Goal: Task Accomplishment & Management: Use online tool/utility

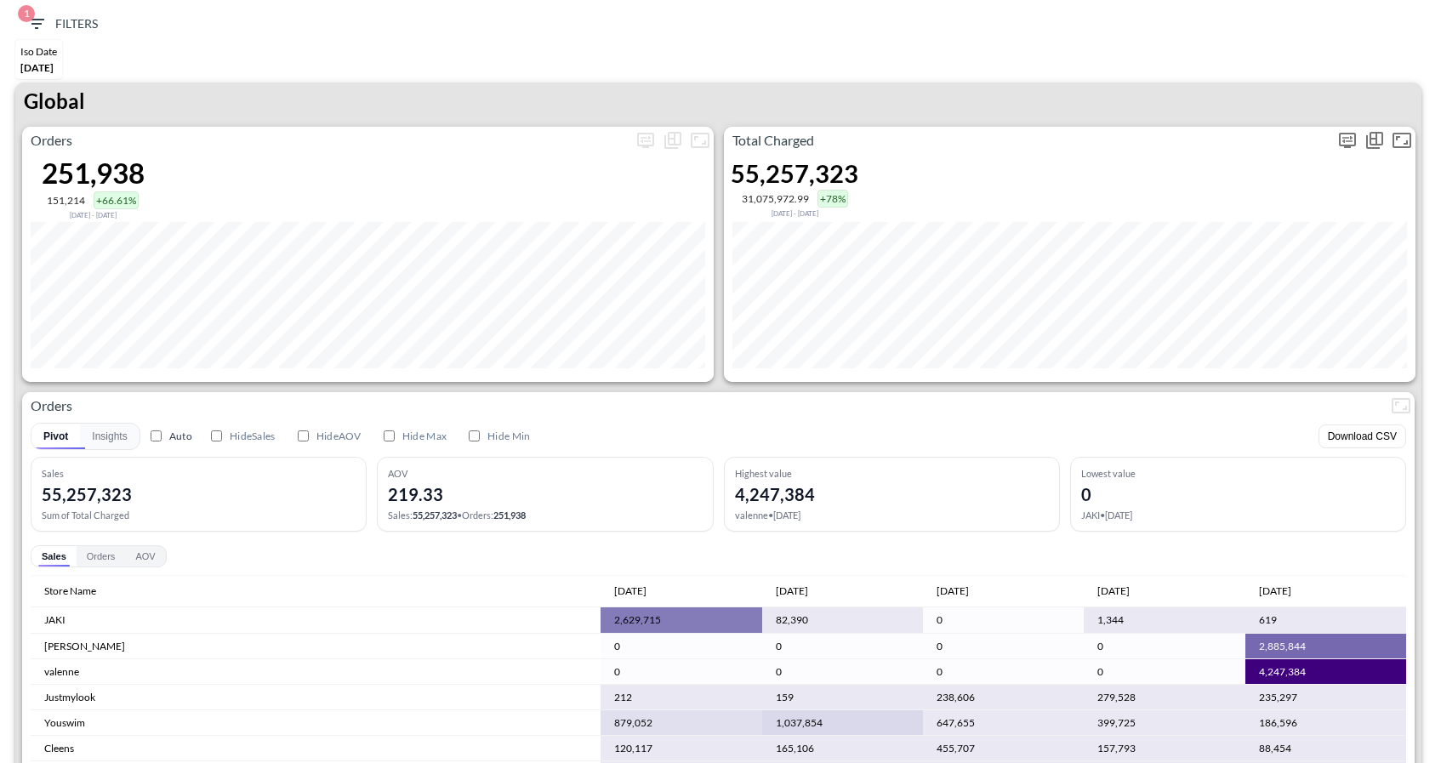
click at [1348, 142] on icon "more" at bounding box center [1348, 140] width 20 height 20
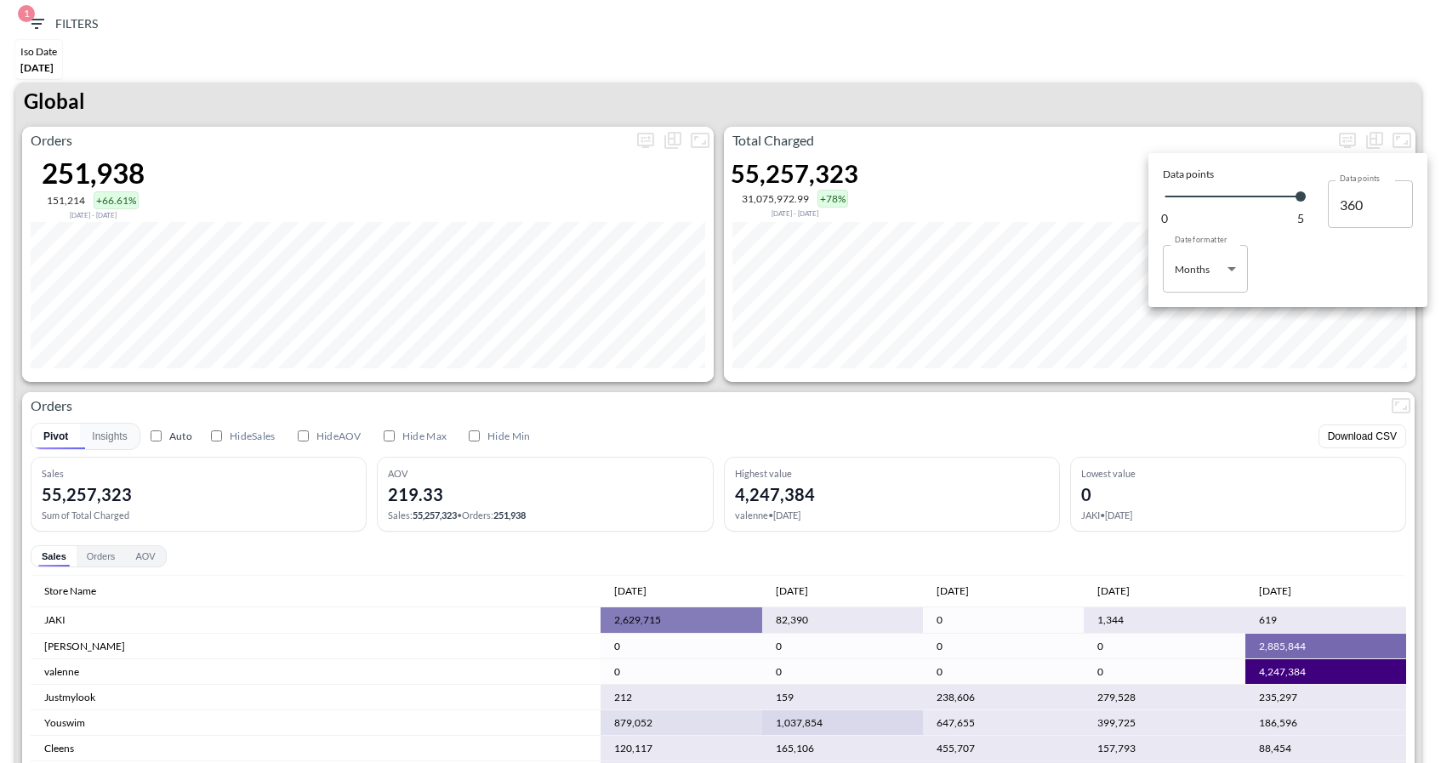
click at [1217, 271] on body "BI.P.EYE, Interactive Analytics Dashboards 1 Filters Iso Date May 01, 2025 Glob…" at bounding box center [720, 381] width 1441 height 763
click at [1194, 312] on div "Days" at bounding box center [1188, 312] width 22 height 15
type input "Days"
type input "152"
click at [1202, 87] on div at bounding box center [720, 381] width 1441 height 763
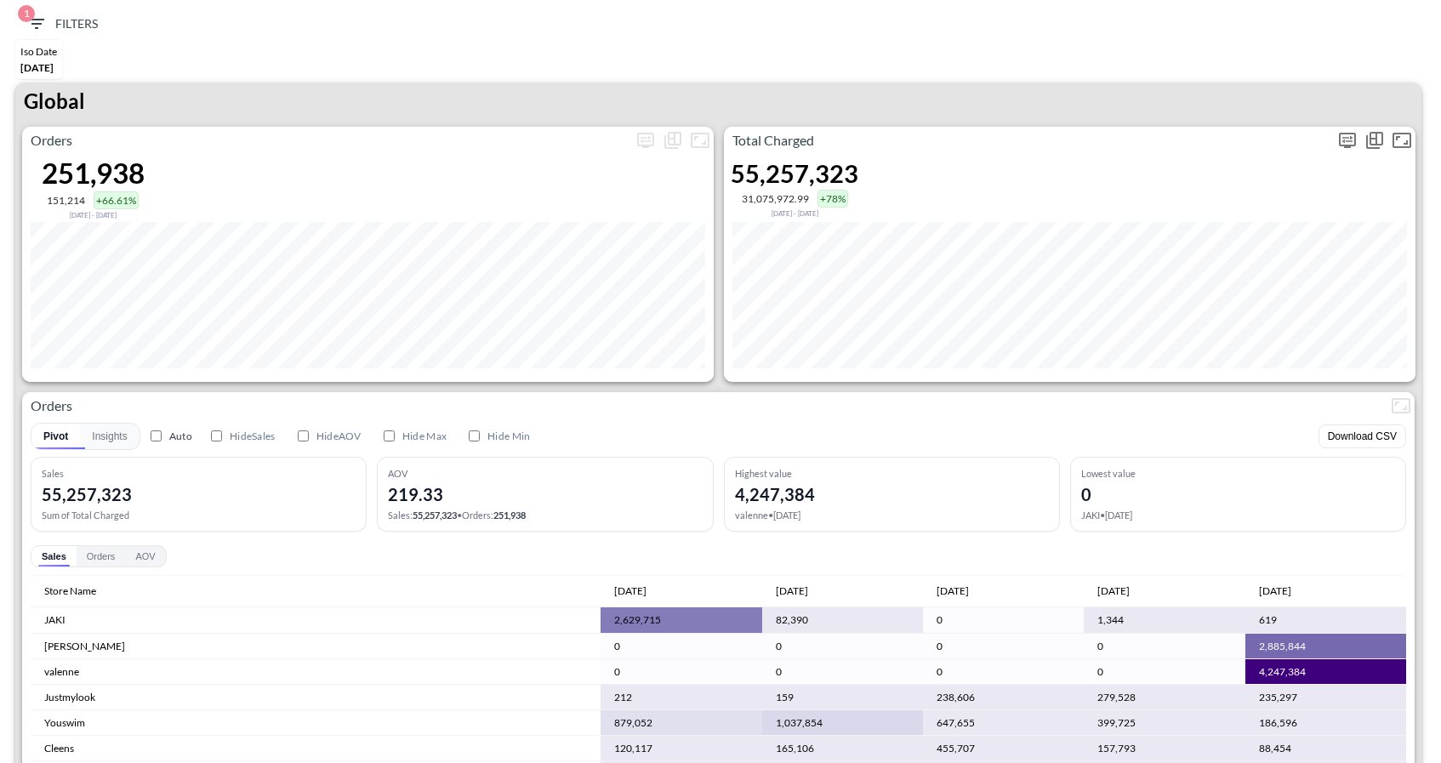
click at [1346, 140] on icon "more" at bounding box center [1348, 140] width 20 height 20
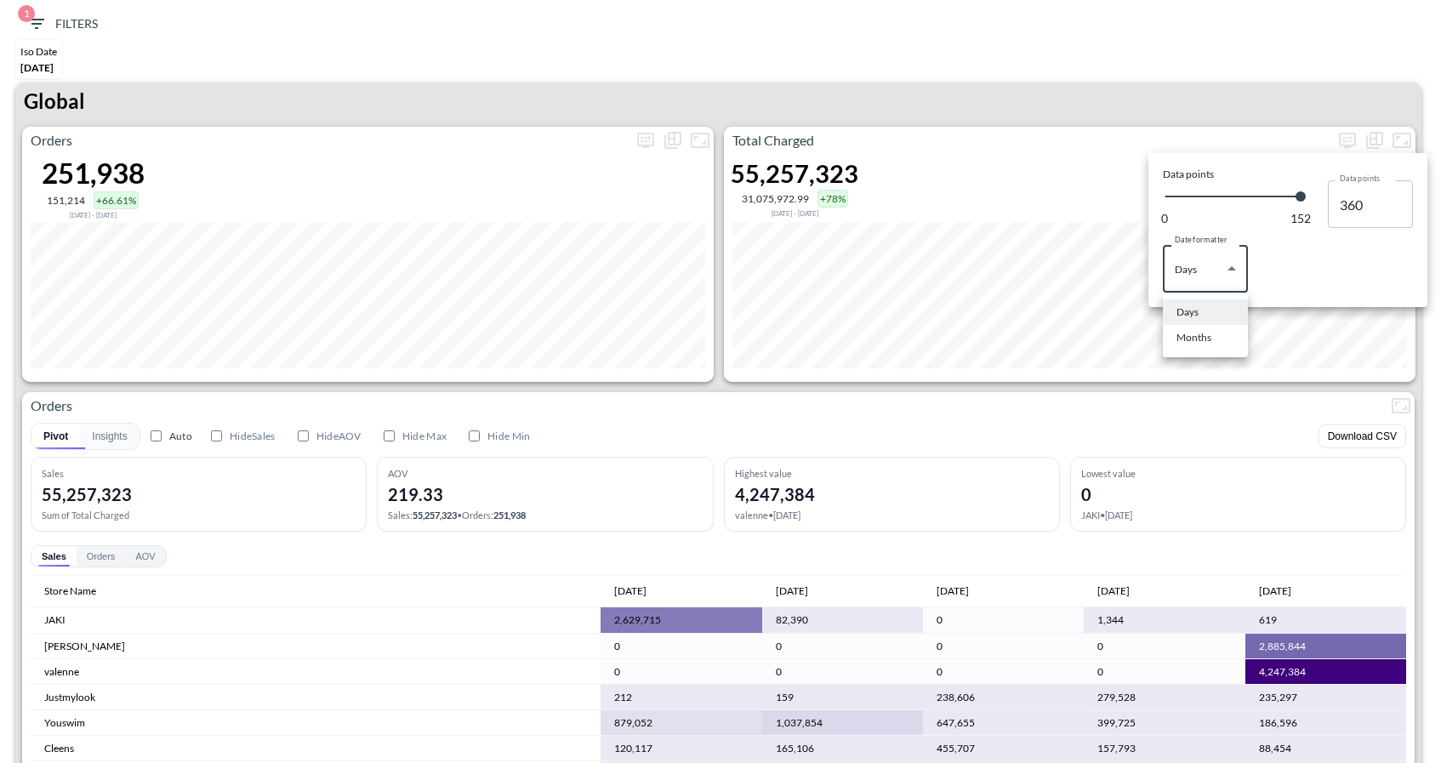
click at [1230, 282] on body "BI.P.EYE, Interactive Analytics Dashboards 1 Filters Iso Date May 01, 2025 Glob…" at bounding box center [720, 381] width 1441 height 763
click at [1218, 337] on li "Months" at bounding box center [1205, 338] width 85 height 26
type input "Months"
click at [1185, 124] on div at bounding box center [720, 381] width 1441 height 763
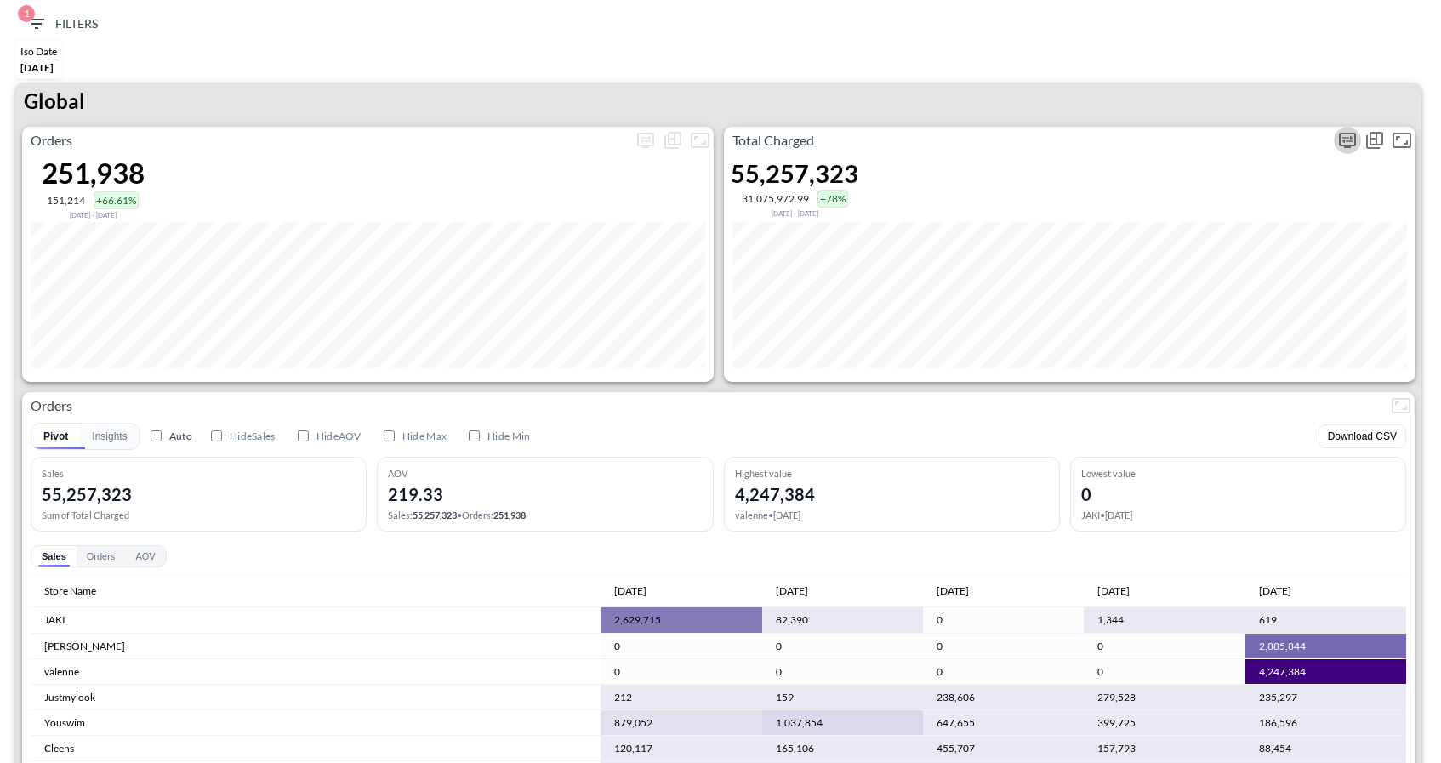
click at [1344, 141] on icon "more" at bounding box center [1348, 140] width 20 height 20
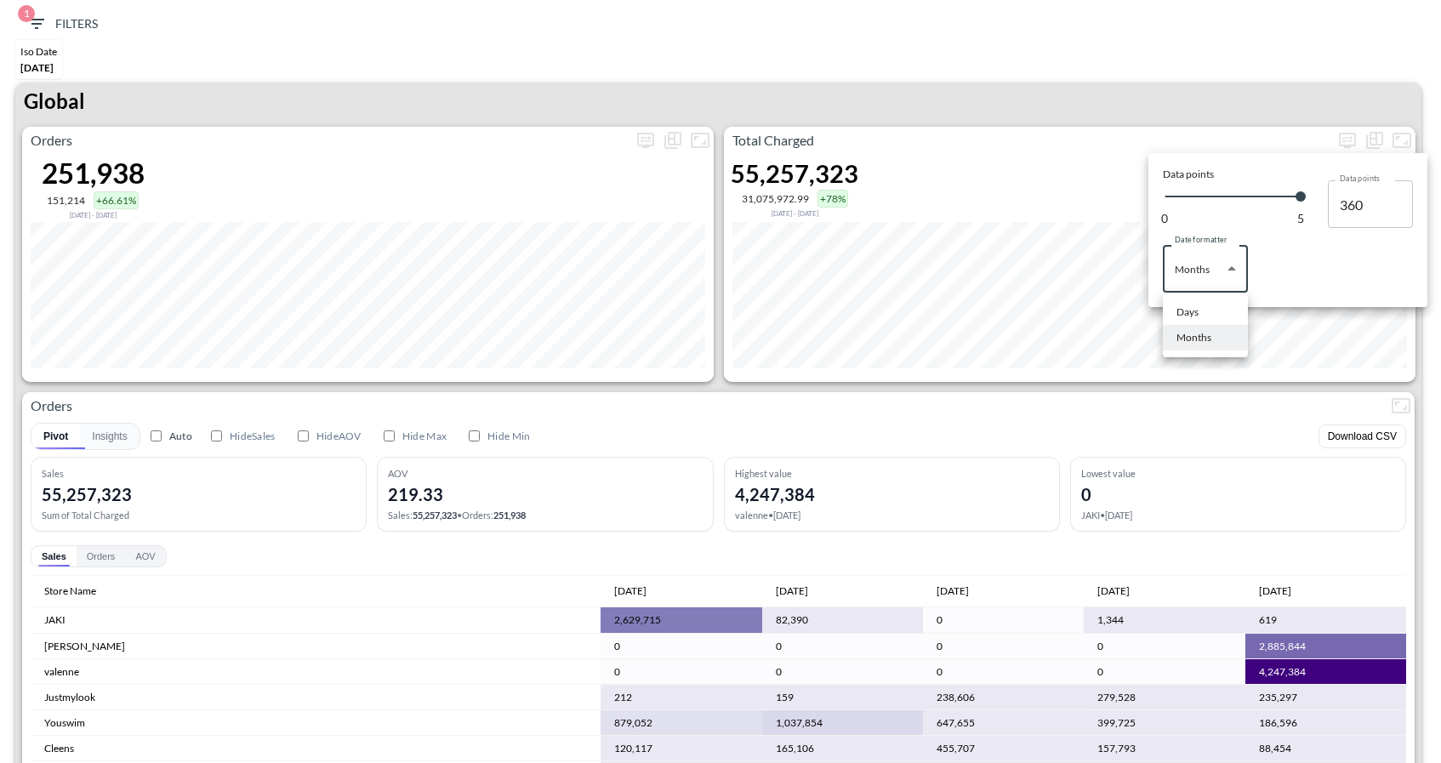
click at [1235, 262] on body "BI.P.EYE, Interactive Analytics Dashboards 1 Filters Iso Date May 01, 2025 Glob…" at bounding box center [720, 381] width 1441 height 763
click at [1198, 315] on div "Days" at bounding box center [1188, 312] width 22 height 15
type input "Days"
click at [1280, 88] on div at bounding box center [720, 381] width 1441 height 763
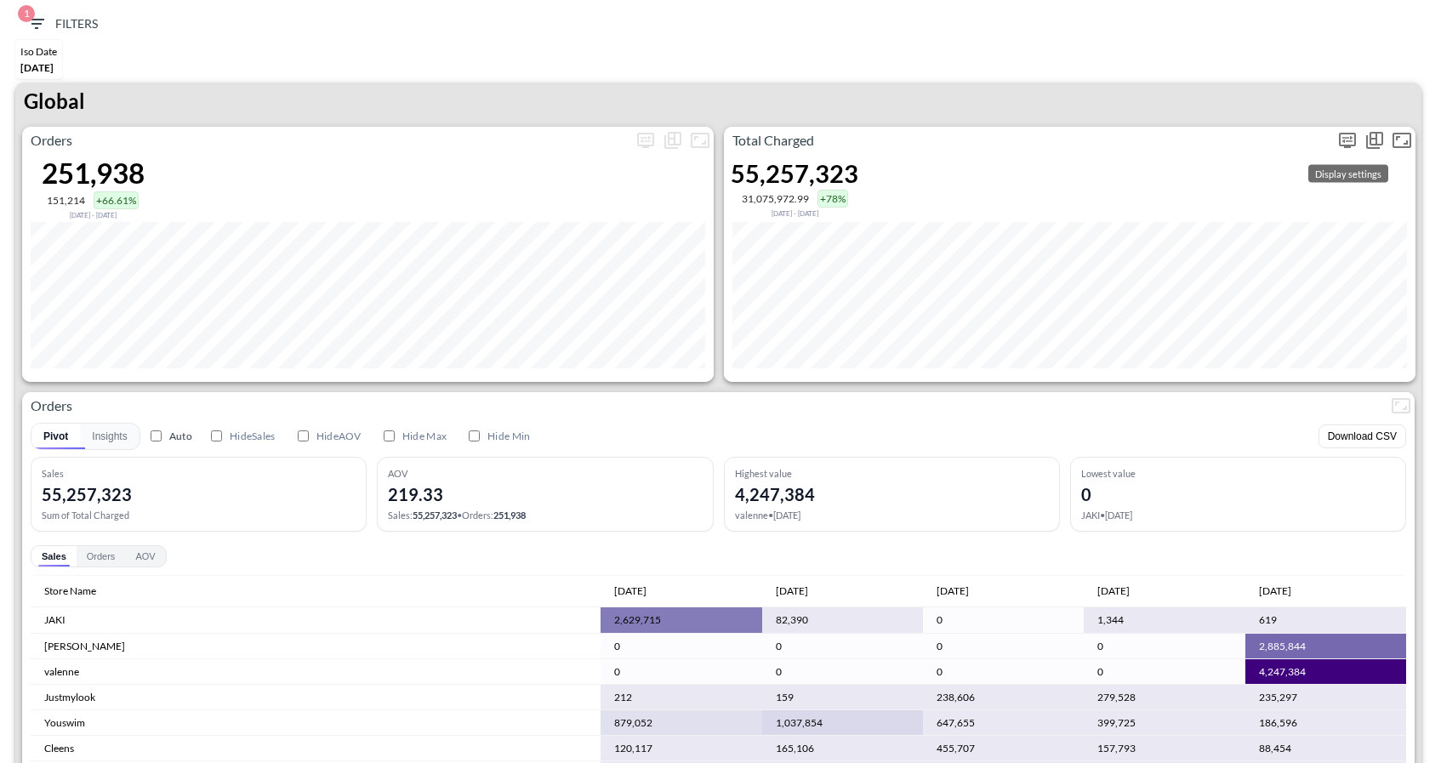
click at [1344, 137] on icon "more" at bounding box center [1348, 139] width 10 height 7
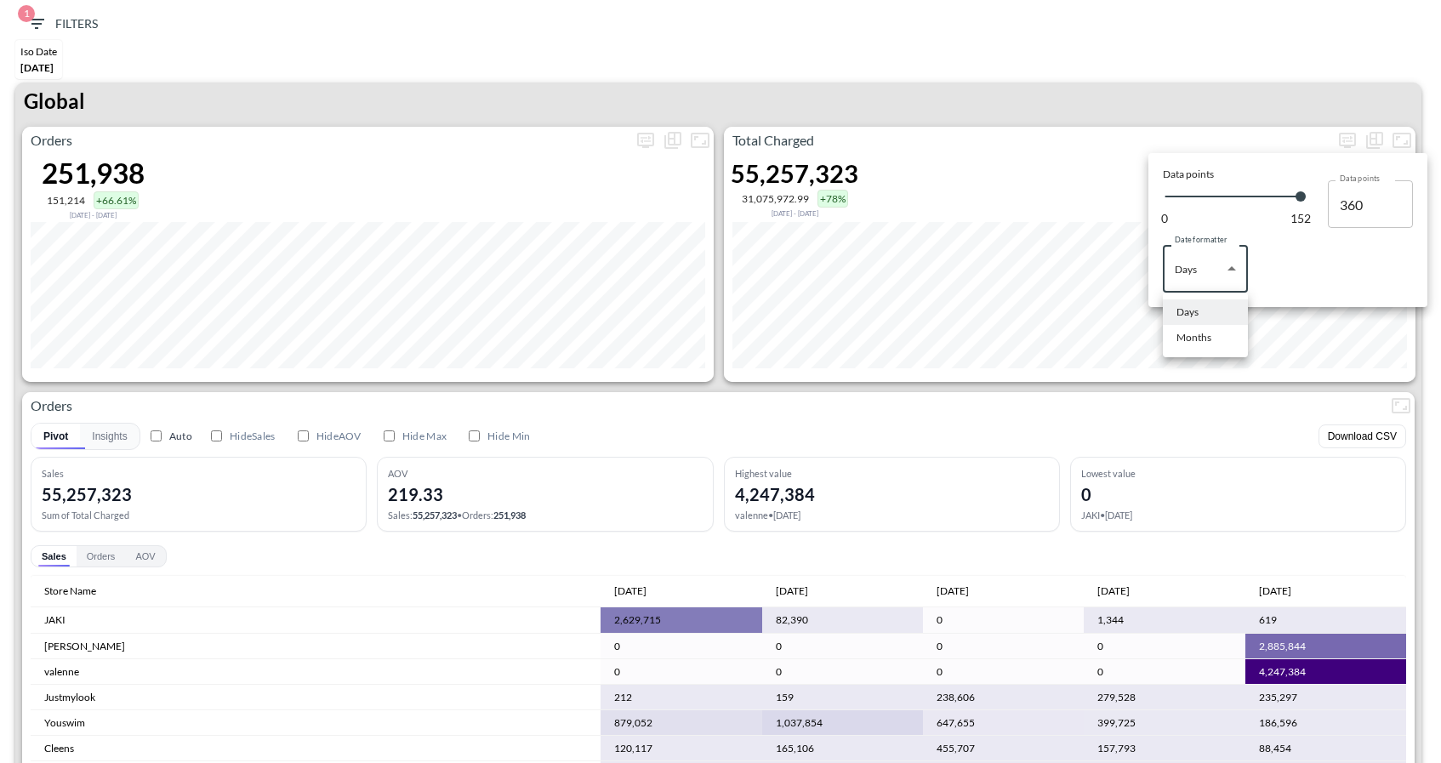
click at [1201, 290] on body "BI.P.EYE, Interactive Analytics Dashboards 1 Filters Iso Date May 01, 2025 Glob…" at bounding box center [720, 381] width 1441 height 763
click at [1196, 340] on div "Months" at bounding box center [1194, 337] width 35 height 15
type input "Months"
click at [1153, 400] on div at bounding box center [720, 381] width 1441 height 763
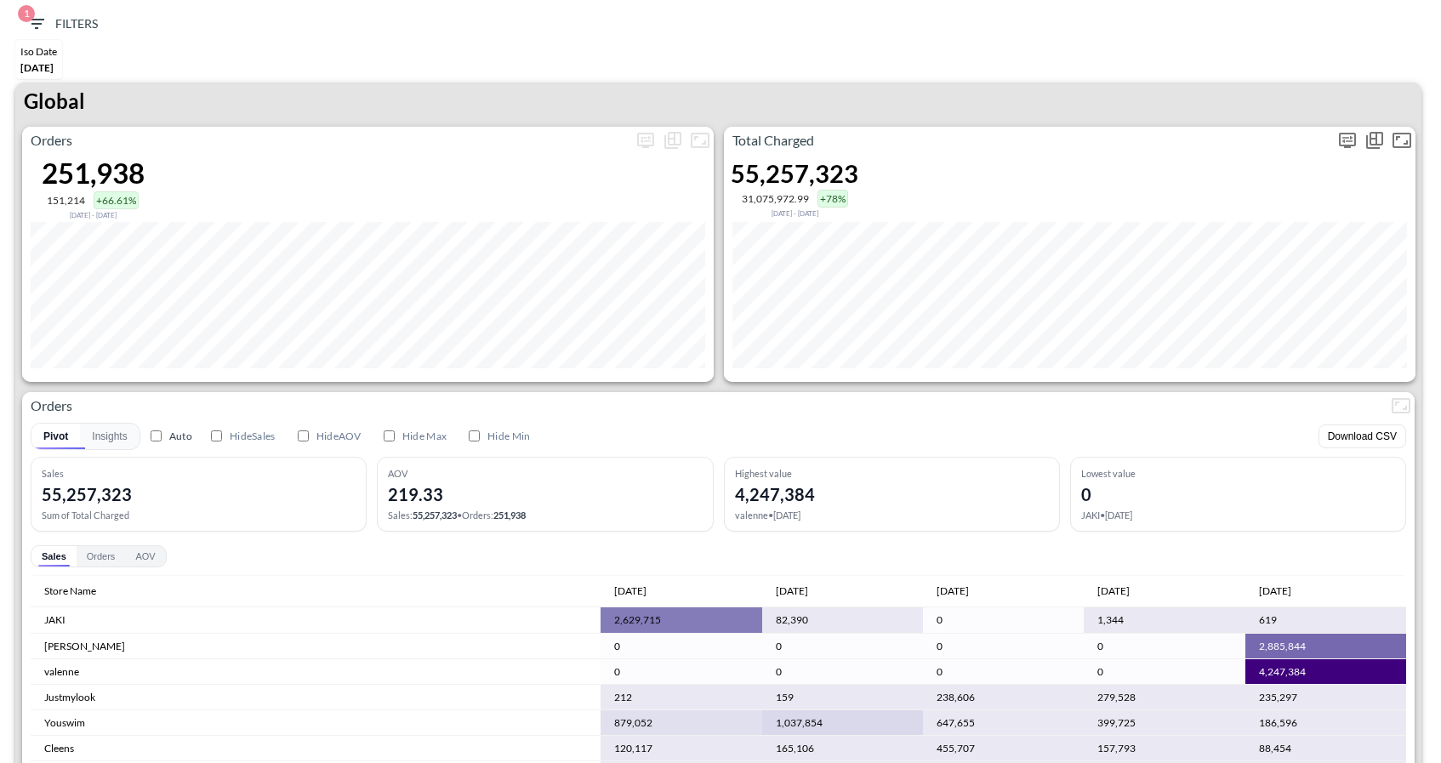
click at [1333, 141] on p "Total Charged" at bounding box center [1029, 140] width 610 height 20
click at [1352, 140] on icon "more" at bounding box center [1348, 139] width 10 height 7
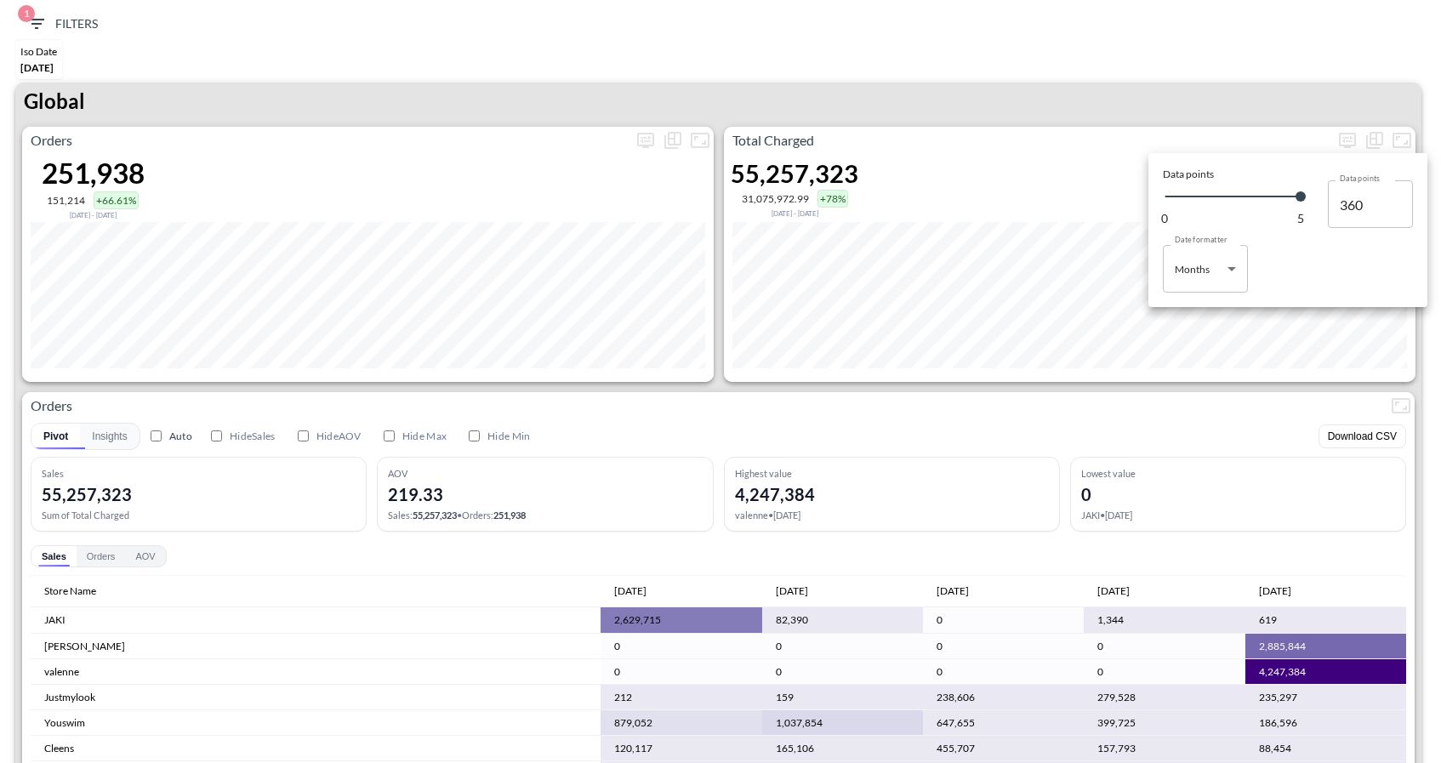
click at [1223, 287] on body "BI.P.EYE, Interactive Analytics Dashboards 1 Filters Iso Date May 01, 2025 Glob…" at bounding box center [720, 381] width 1441 height 763
click at [1202, 311] on li "Days" at bounding box center [1205, 313] width 85 height 26
type input "Days"
type input "152"
click at [1300, 91] on div at bounding box center [720, 381] width 1441 height 763
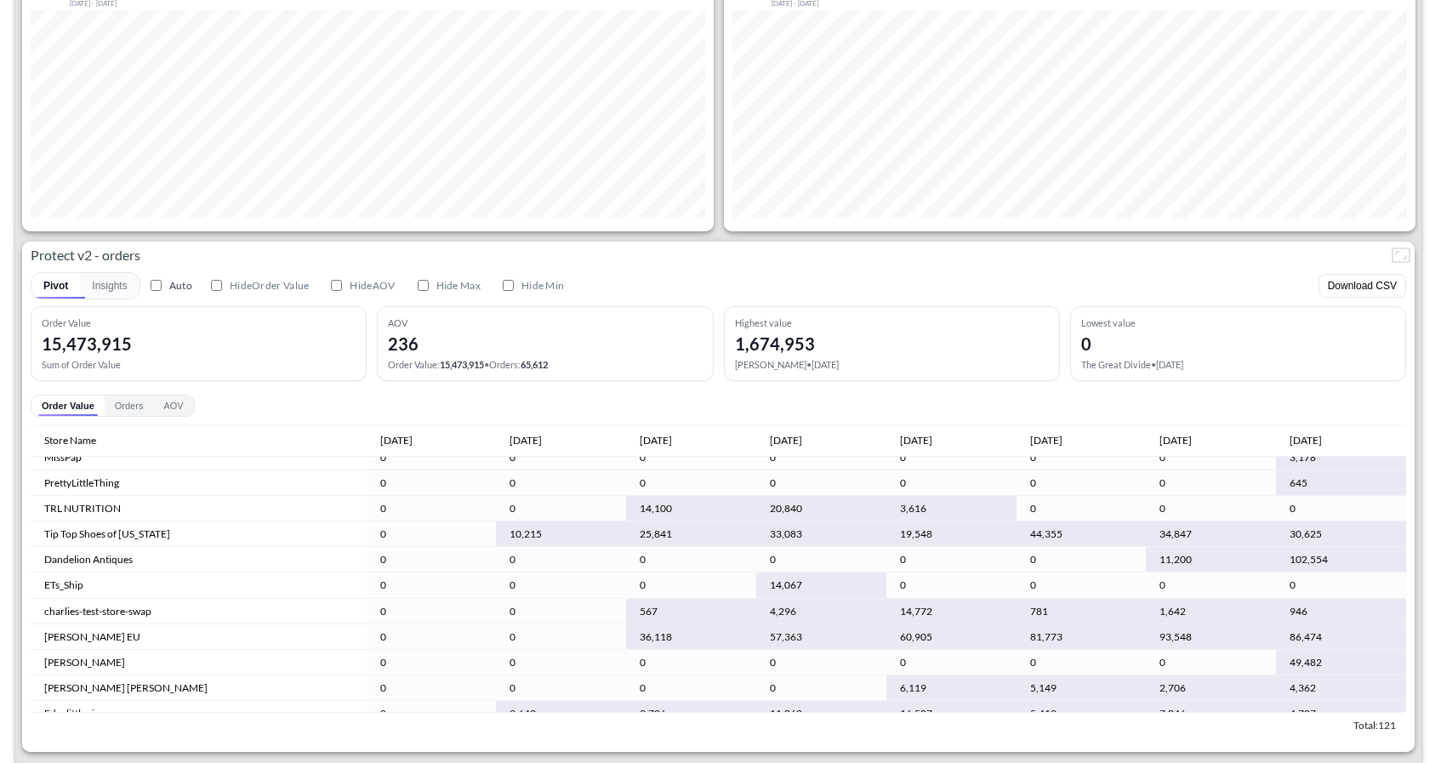
scroll to position [3460, 0]
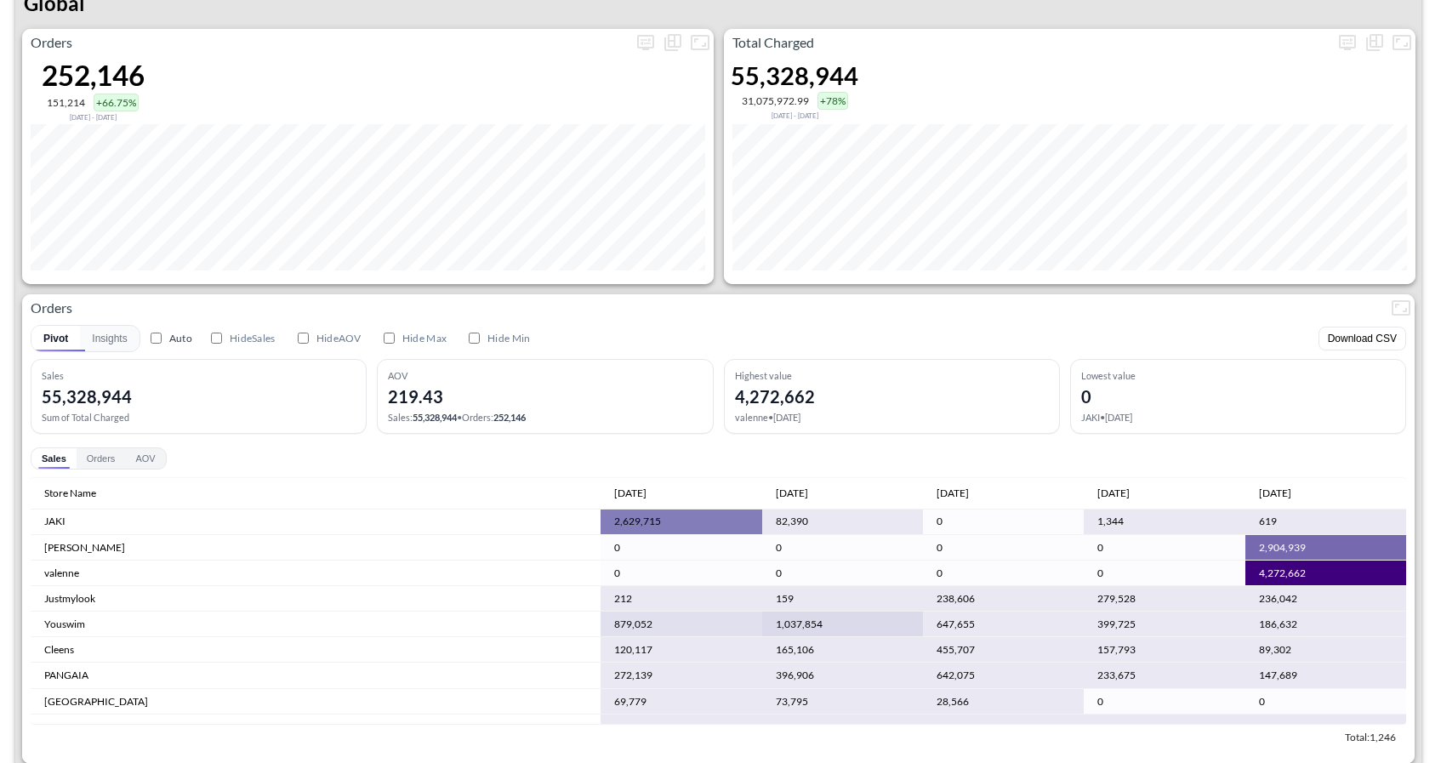
scroll to position [43, 0]
